Goal: Task Accomplishment & Management: Manage account settings

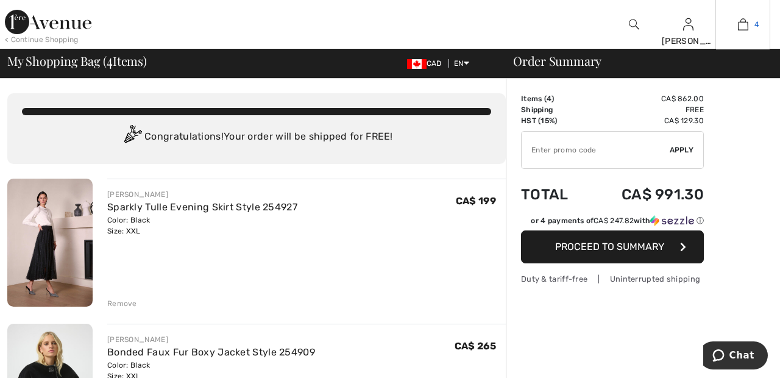
click at [744, 29] on img at bounding box center [743, 24] width 10 height 15
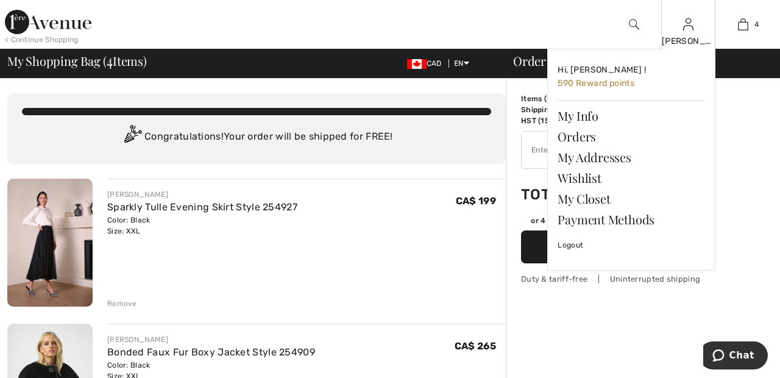
click at [687, 32] on img at bounding box center [688, 24] width 10 height 15
